Goal: Task Accomplishment & Management: Complete application form

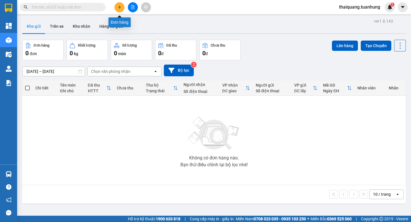
click at [119, 11] on button at bounding box center [120, 7] width 10 height 10
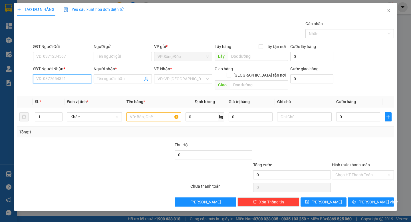
click at [64, 76] on input "SĐT Người Nhận *" at bounding box center [62, 78] width 58 height 9
type input "0967245535"
click at [105, 78] on input "Người nhận *" at bounding box center [120, 79] width 46 height 6
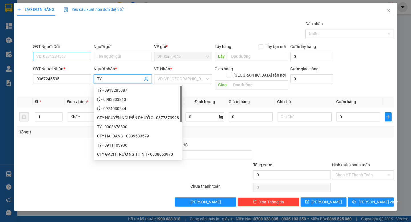
type input "TY"
click at [63, 54] on input "SĐT Người Gửi" at bounding box center [62, 56] width 58 height 9
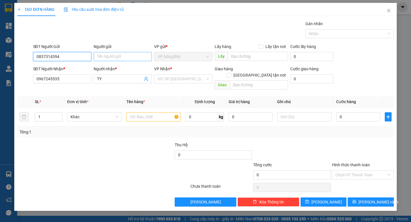
type input "0837314394"
click at [100, 59] on input "Người gửi" at bounding box center [123, 56] width 58 height 9
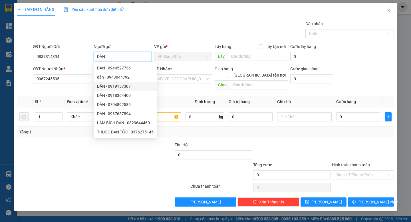
click at [171, 60] on span "VP Sông Đốc" at bounding box center [183, 56] width 51 height 9
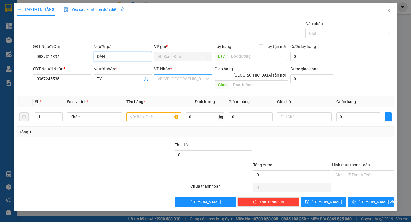
type input "DÂN"
click at [173, 80] on input "search" at bounding box center [181, 79] width 47 height 9
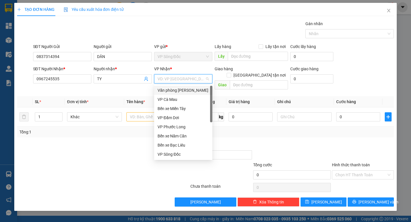
click at [190, 89] on div "Văn phòng [PERSON_NAME]" at bounding box center [183, 90] width 51 height 6
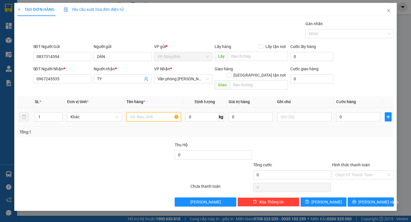
click at [149, 114] on input "text" at bounding box center [154, 116] width 55 height 9
type input "1 THÙNG"
click at [354, 112] on input "0" at bounding box center [359, 116] width 44 height 9
type input "008"
type input "8"
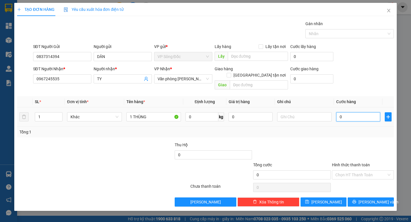
type input "8"
type input "0.080"
type input "80"
type input "80.000"
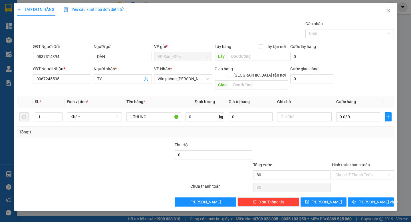
type input "80.000"
click at [368, 200] on div "TẠO ĐƠN HÀNG Yêu cầu xuất hóa đơn điện tử Transit Pickup Surcharge Ids Transit …" at bounding box center [205, 107] width 383 height 208
click at [369, 199] on span "[PERSON_NAME] và In" at bounding box center [379, 202] width 40 height 6
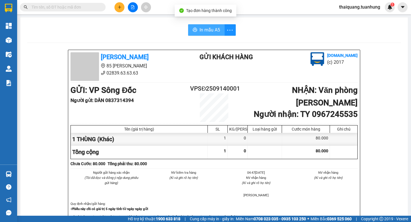
click at [204, 30] on span "In mẫu A5" at bounding box center [210, 29] width 21 height 7
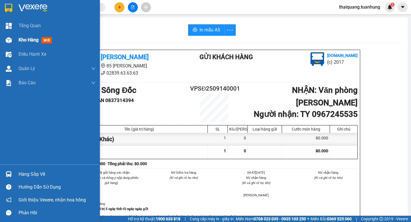
click at [24, 41] on span "Kho hàng" at bounding box center [29, 39] width 20 height 5
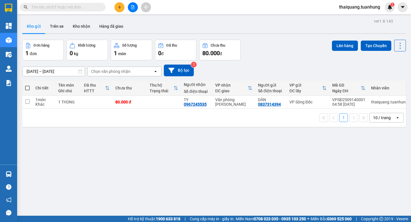
click at [38, 177] on div "ver 1.8.143 Kho gửi Trên xe Kho nhận Hàng đã giao Đơn hàng 1 đơn Khối lượng 0 k…" at bounding box center [214, 128] width 389 height 222
click at [26, 86] on span at bounding box center [27, 88] width 5 height 5
click at [27, 85] on input "checkbox" at bounding box center [27, 85] width 0 height 0
checkbox input "true"
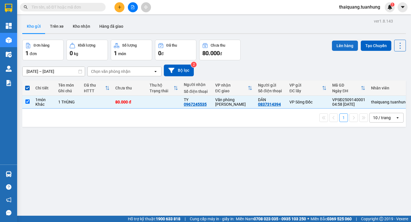
click at [346, 47] on button "Lên hàng" at bounding box center [345, 46] width 26 height 10
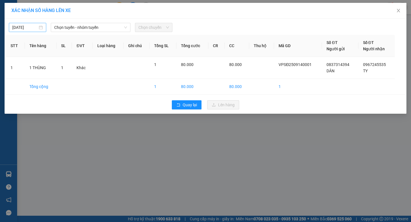
type input "[DATE]"
click at [32, 27] on input "[DATE]" at bounding box center [24, 27] width 25 height 6
click at [80, 28] on span "Chọn tuyến - nhóm tuyến" at bounding box center [90, 27] width 73 height 9
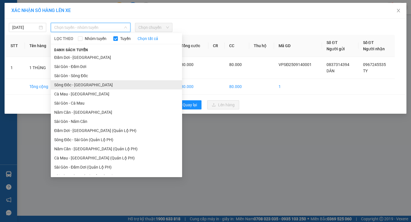
click at [67, 88] on li "Sông Đốc - [GEOGRAPHIC_DATA]" at bounding box center [116, 84] width 131 height 9
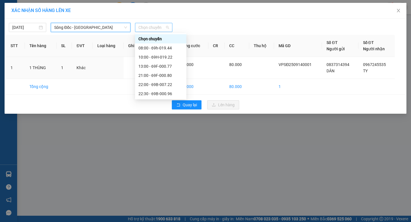
click at [147, 28] on span "Chọn chuyến" at bounding box center [154, 27] width 31 height 9
click at [147, 51] on div "08:00 - 69h-019.44" at bounding box center [160, 47] width 51 height 9
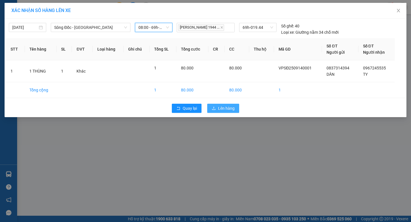
click at [222, 108] on span "Lên hàng" at bounding box center [226, 108] width 17 height 6
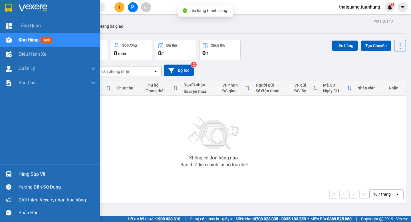
click at [32, 171] on div "Hàng sắp về" at bounding box center [57, 174] width 77 height 9
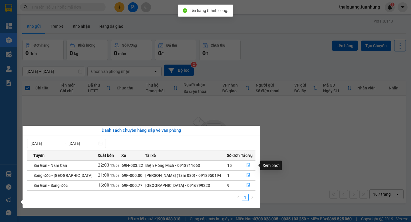
click at [247, 166] on icon "file-done" at bounding box center [249, 165] width 4 height 4
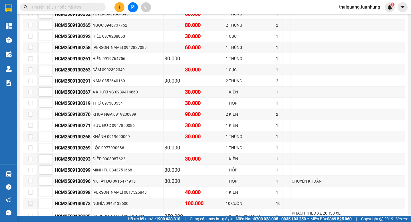
scroll to position [2514, 0]
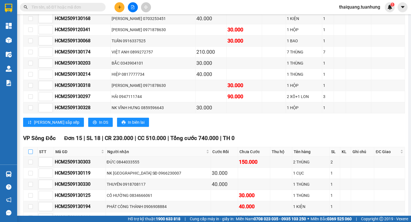
click at [31, 149] on input "checkbox" at bounding box center [30, 151] width 5 height 5
checkbox input "true"
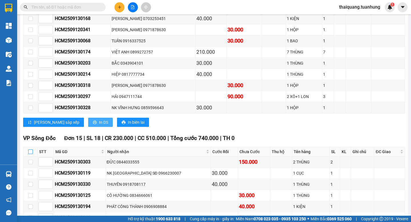
checkbox input "true"
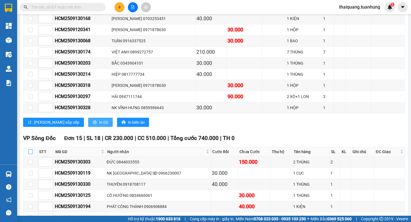
checkbox input "true"
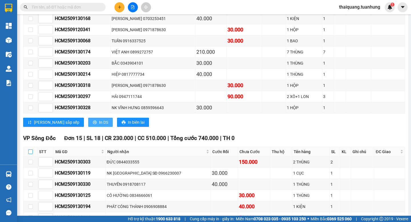
checkbox input "true"
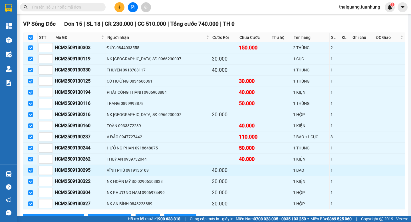
scroll to position [2686, 0]
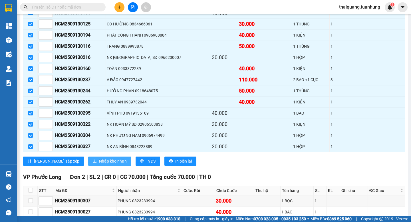
click at [99, 158] on span "Nhập kho nhận" at bounding box center [113, 161] width 28 height 6
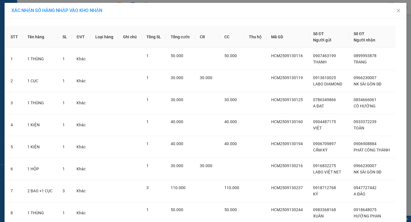
scroll to position [198, 0]
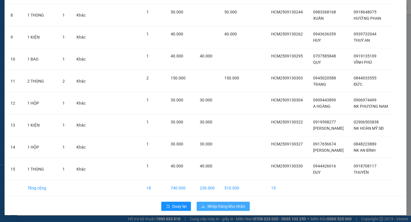
click at [212, 205] on span "Nhập hàng kho nhận" at bounding box center [227, 206] width 38 height 6
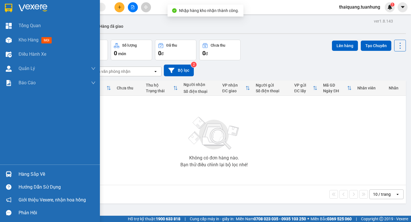
click at [33, 172] on div "Hàng sắp về" at bounding box center [57, 174] width 77 height 9
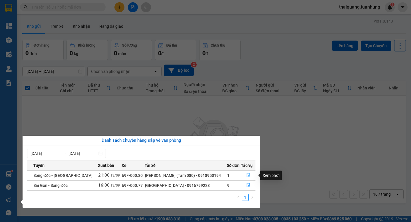
click at [247, 174] on icon "file-done" at bounding box center [249, 175] width 4 height 4
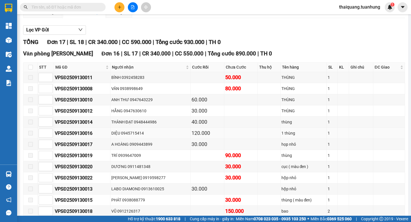
scroll to position [182, 0]
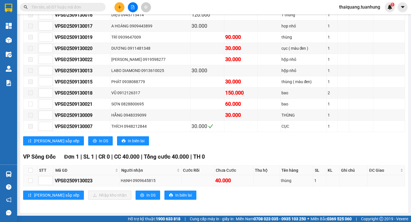
click at [63, 182] on div "VPSĐ2509130023" at bounding box center [87, 180] width 64 height 7
copy div "VPSĐ2509130023"
click at [57, 11] on span at bounding box center [63, 7] width 86 height 9
click at [57, 9] on input "text" at bounding box center [64, 7] width 67 height 6
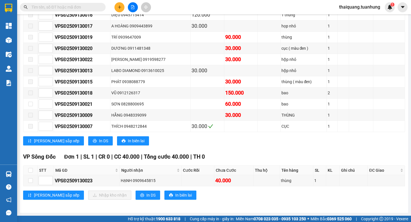
paste input "VPSĐ2509130023"
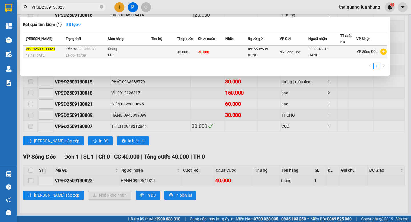
type input "VPSĐ2509130023"
click at [216, 51] on td "40.000" at bounding box center [211, 52] width 27 height 13
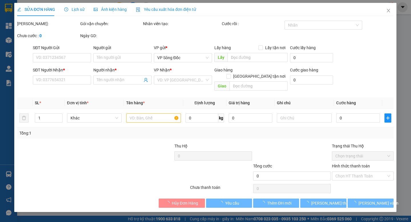
type input "0915532539"
type input "DUNG"
type input "0909645815"
type input "HẠNH"
type input "40.000"
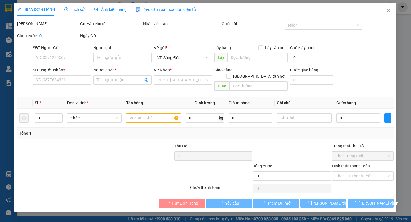
type input "40.000"
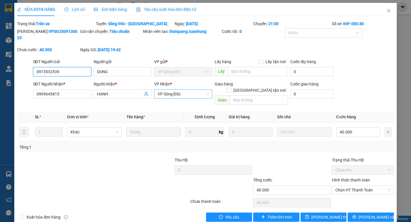
click at [186, 90] on span "VP Sông Đốc" at bounding box center [183, 94] width 51 height 9
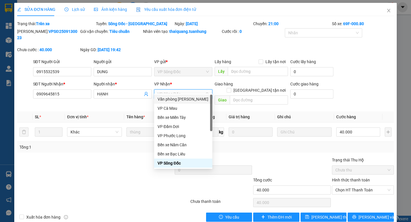
click at [187, 99] on div "Văn phòng [PERSON_NAME]" at bounding box center [183, 99] width 51 height 6
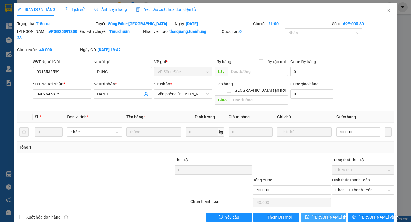
click at [322, 214] on span "[PERSON_NAME] thay đổi" at bounding box center [335, 217] width 46 height 6
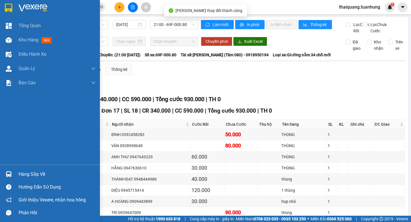
click at [30, 174] on div "Hàng sắp về" at bounding box center [57, 174] width 77 height 9
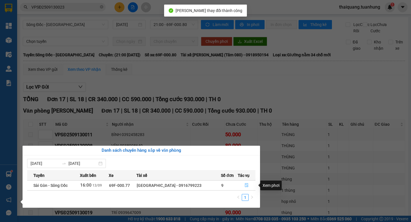
click at [245, 183] on icon "file-done" at bounding box center [246, 185] width 3 height 4
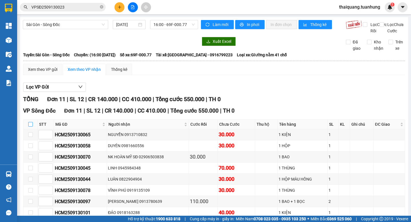
click at [32, 127] on input "checkbox" at bounding box center [30, 124] width 5 height 5
checkbox input "true"
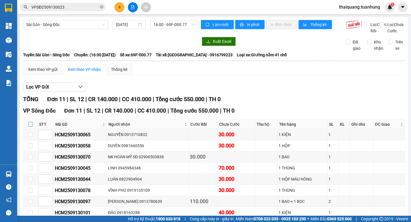
checkbox input "true"
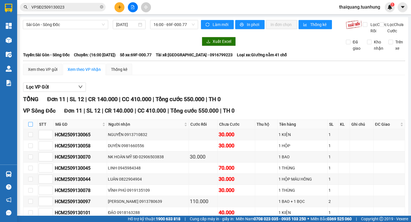
checkbox input "true"
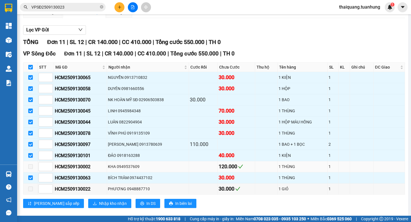
scroll to position [72, 0]
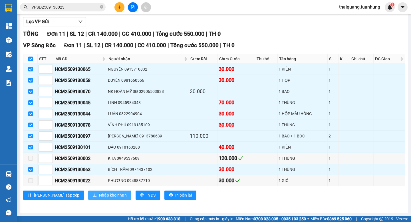
click at [99, 197] on span "Nhập kho nhận" at bounding box center [113, 195] width 28 height 6
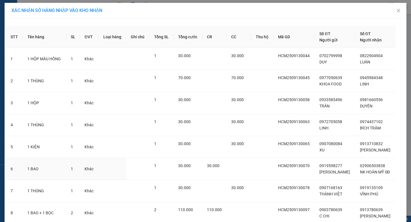
scroll to position [66, 0]
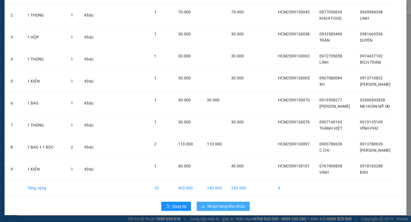
click at [223, 206] on span "Nhập hàng kho nhận" at bounding box center [227, 206] width 38 height 6
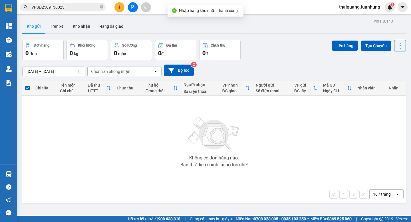
drag, startPoint x: 273, startPoint y: 41, endPoint x: 261, endPoint y: 41, distance: 11.4
click at [271, 41] on div "Đơn hàng 0 đơn Khối lượng 0 kg Số lượng 0 món Đã thu 0 đ Chưa thu 0 đ Lên hàng …" at bounding box center [214, 50] width 384 height 21
click at [75, 26] on button "Kho nhận" at bounding box center [81, 26] width 27 height 14
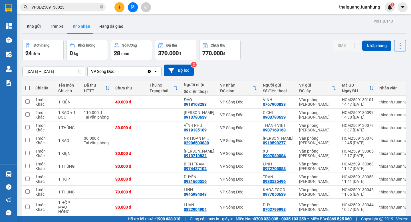
click at [267, 49] on div "Đơn hàng 24 đơn Khối lượng 0 kg Số lượng 28 món Đã thu 370.000 đ Chưa thu 770.0…" at bounding box center [214, 50] width 384 height 21
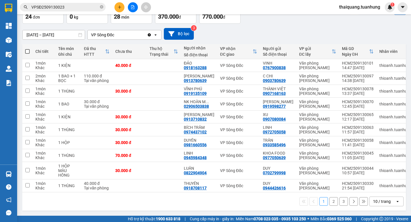
click at [379, 198] on div "10 / trang" at bounding box center [383, 201] width 26 height 9
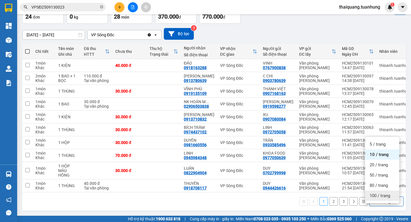
click at [377, 193] on span "100 / trang" at bounding box center [380, 196] width 21 height 6
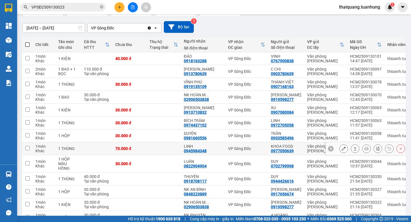
click at [201, 155] on td "LINH 0945984348" at bounding box center [203, 148] width 44 height 13
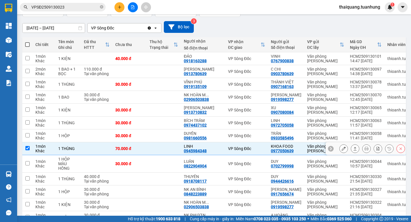
click at [201, 155] on td "LINH 0945984348" at bounding box center [203, 148] width 44 height 13
checkbox input "false"
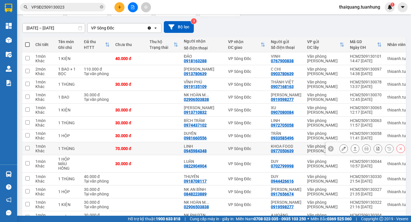
click at [199, 153] on div "0945984348" at bounding box center [195, 151] width 23 height 5
copy div "0945984348"
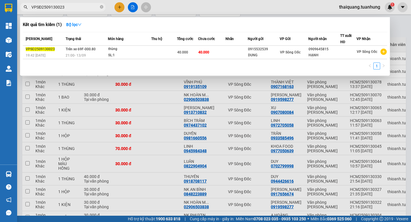
click at [78, 7] on input "VPSĐ2509130023" at bounding box center [64, 7] width 67 height 6
paste input "0945984348"
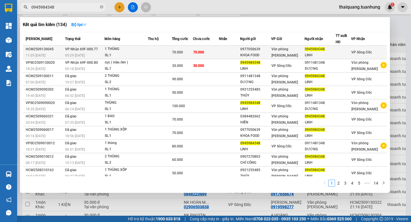
type input "0945984348"
click at [235, 53] on td at bounding box center [229, 52] width 21 height 13
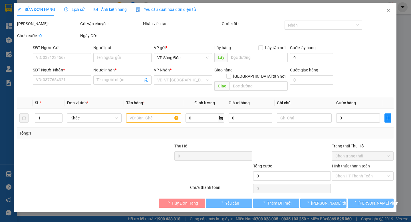
type input "0977050639"
type input "KHOA FOOD"
type input "0945984348"
type input "LINH"
type input "70.000"
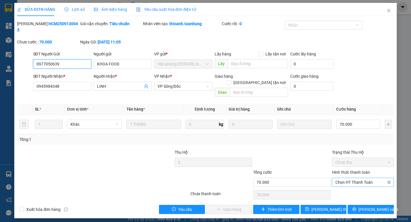
click at [357, 178] on span "Chọn HT Thanh Toán" at bounding box center [363, 182] width 55 height 9
click at [355, 178] on div "Tại văn phòng" at bounding box center [363, 181] width 62 height 9
type input "0"
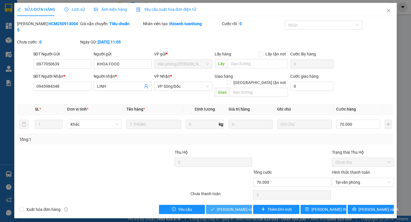
click at [229, 206] on span "[PERSON_NAME] và Giao hàng" at bounding box center [244, 209] width 55 height 6
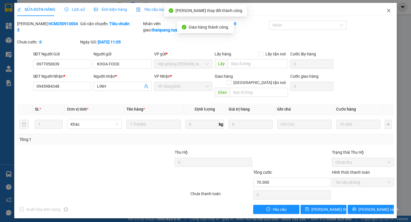
click at [390, 12] on icon "close" at bounding box center [388, 10] width 3 height 3
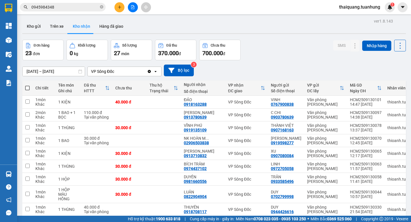
click at [264, 35] on div "ver 1.8.143 Kho gửi Trên xe Kho nhận Hàng đã giao Đơn hàng 23 đơn Khối lượng 0 …" at bounding box center [214, 226] width 389 height 418
click at [278, 52] on div "Đơn hàng 23 đơn Khối lượng 0 kg Số lượng 27 món Đã thu 370.000 đ Chưa thu 700.0…" at bounding box center [214, 50] width 384 height 21
drag, startPoint x: 268, startPoint y: 54, endPoint x: 0, endPoint y: 86, distance: 269.9
click at [268, 53] on div "Đơn hàng 23 đơn Khối lượng 0 kg Số lượng 27 món Đã thu 370.000 đ Chưa thu 700.0…" at bounding box center [214, 50] width 384 height 21
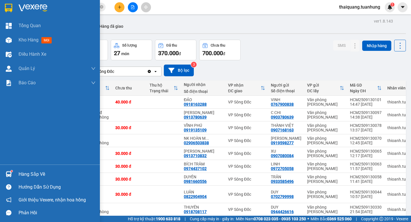
click at [35, 176] on div "Hàng sắp về" at bounding box center [57, 174] width 77 height 9
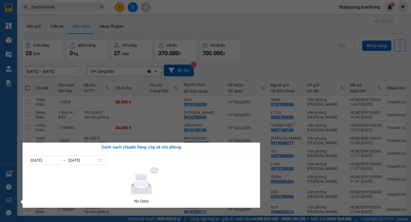
click at [281, 47] on section "Kết quả tìm kiếm ( 134 ) Bộ lọc Mã ĐH Trạng thái Món hàng Thu hộ Tổng cước Chưa…" at bounding box center [205, 111] width 411 height 222
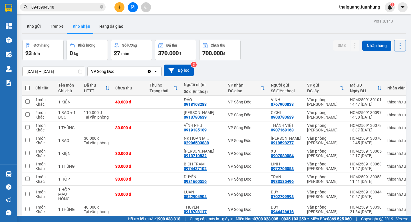
click at [285, 44] on div "Đơn hàng 23 đơn Khối lượng 0 kg Số lượng 27 món Đã thu 370.000 đ Chưa thu 700.0…" at bounding box center [214, 50] width 384 height 21
drag, startPoint x: 235, startPoint y: 7, endPoint x: 230, endPoint y: 8, distance: 6.0
click at [235, 9] on div "Kết quả tìm kiếm ( 134 ) Bộ lọc Mã ĐH Trạng thái Món hàng Thu hộ Tổng cước Chưa…" at bounding box center [205, 7] width 411 height 14
click at [278, 53] on div "Đơn hàng 23 đơn Khối lượng 0 kg Số lượng 27 món Đã thu 370.000 đ Chưa thu 700.0…" at bounding box center [214, 50] width 384 height 21
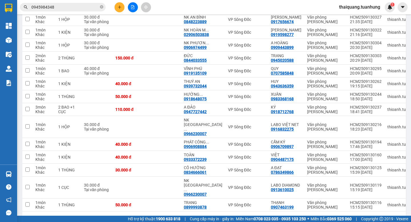
scroll to position [207, 0]
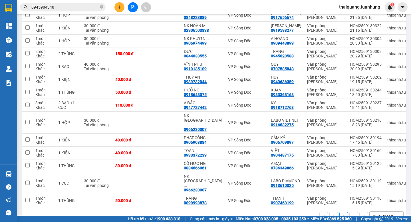
click at [65, 8] on input "0945984348" at bounding box center [64, 7] width 67 height 6
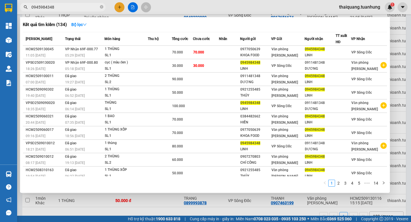
click at [65, 8] on input "0945984348" at bounding box center [64, 7] width 67 height 6
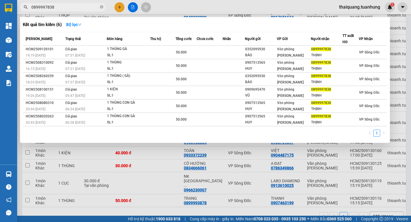
click at [83, 7] on input "0899997838" at bounding box center [64, 7] width 67 height 6
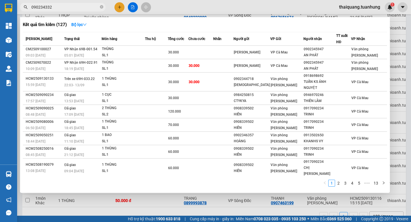
type input "0902343324"
